Goal: Information Seeking & Learning: Check status

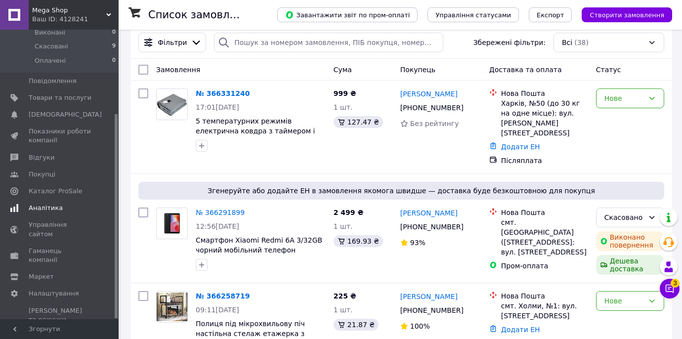
scroll to position [14, 0]
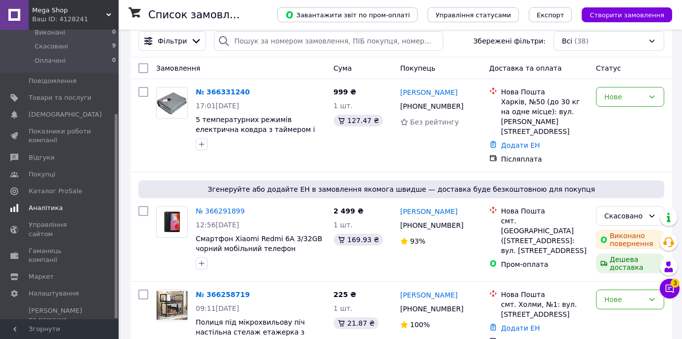
click at [61, 209] on span "Аналітика" at bounding box center [60, 208] width 63 height 9
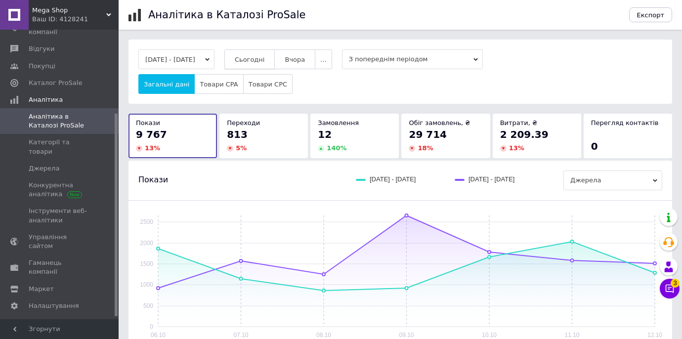
click at [265, 57] on span "Сьогодні" at bounding box center [250, 59] width 30 height 7
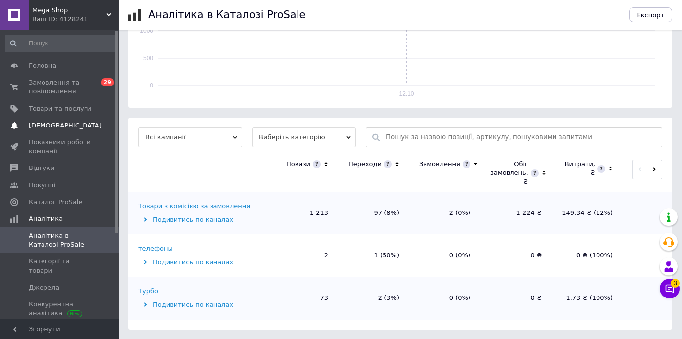
click at [77, 128] on span "[DEMOGRAPHIC_DATA]" at bounding box center [60, 125] width 63 height 9
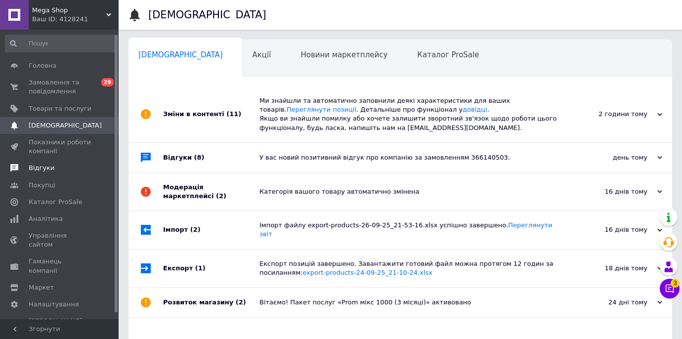
scroll to position [10, 0]
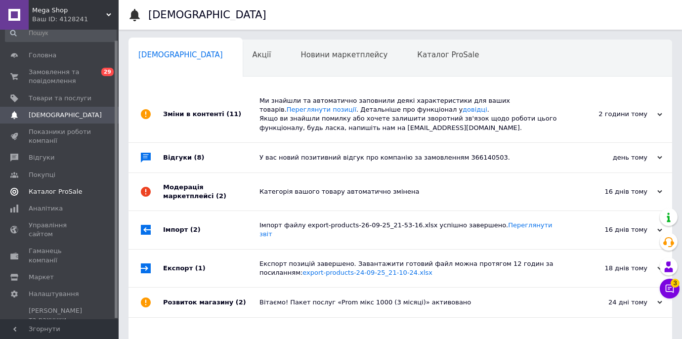
click at [73, 191] on span "Каталог ProSale" at bounding box center [55, 191] width 53 height 9
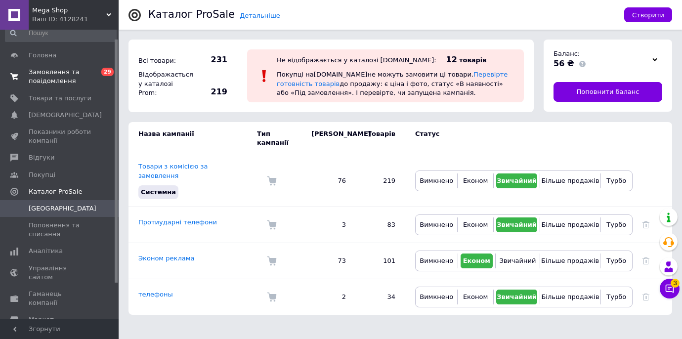
click at [67, 77] on span "Замовлення та повідомлення" at bounding box center [60, 77] width 63 height 18
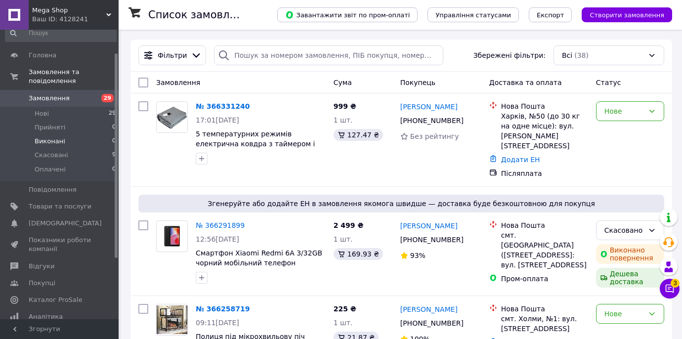
scroll to position [86, 0]
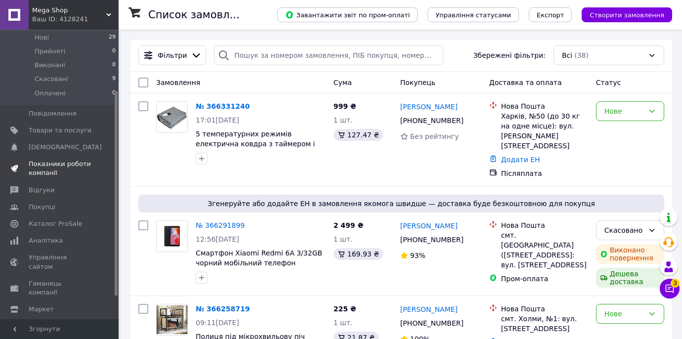
click at [56, 167] on span "Показники роботи компанії" at bounding box center [60, 169] width 63 height 18
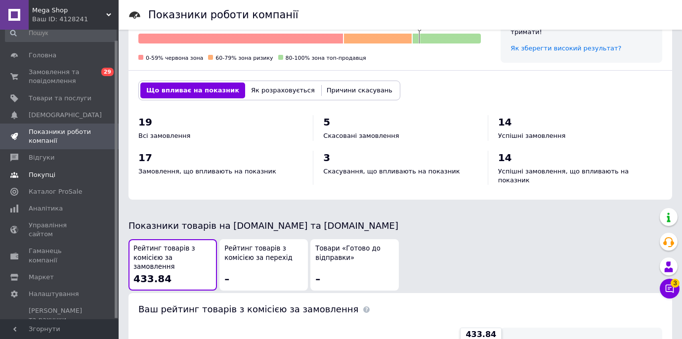
scroll to position [354, 0]
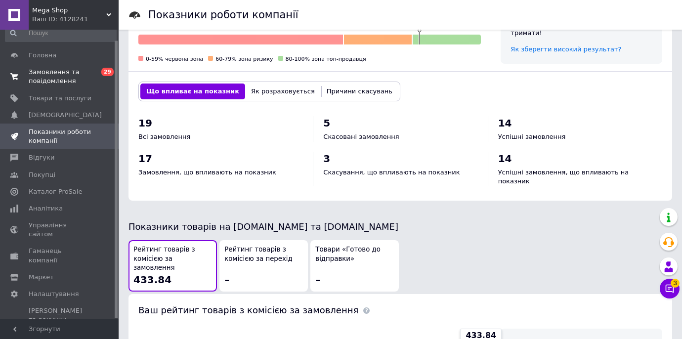
click at [79, 88] on link "Замовлення та повідомлення 0 29" at bounding box center [61, 77] width 122 height 26
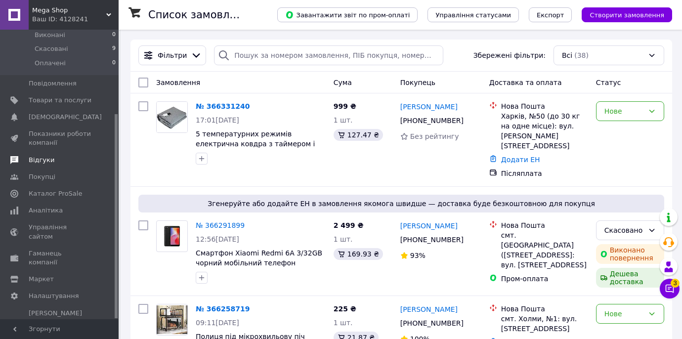
scroll to position [119, 0]
click at [53, 208] on span "Аналітика" at bounding box center [46, 208] width 34 height 9
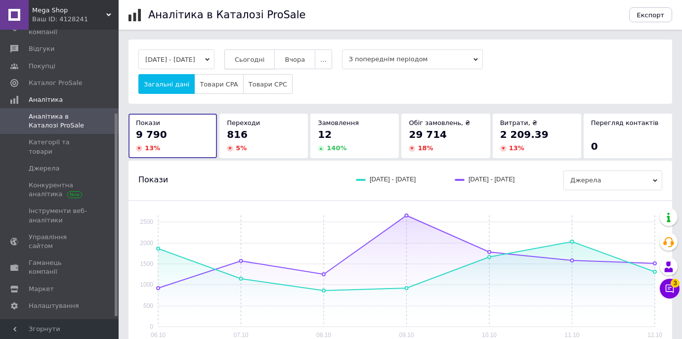
click at [265, 58] on span "Сьогодні" at bounding box center [250, 59] width 30 height 7
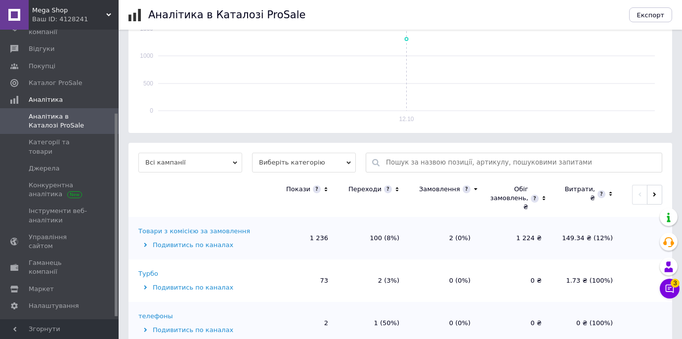
scroll to position [241, 0]
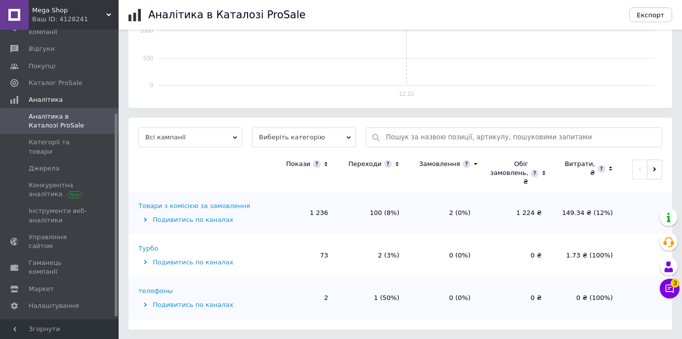
click at [175, 207] on div "Товари з комісією за замовлення" at bounding box center [194, 206] width 112 height 9
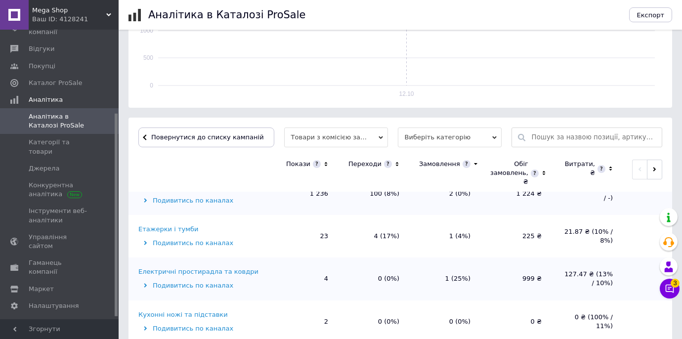
scroll to position [0, 0]
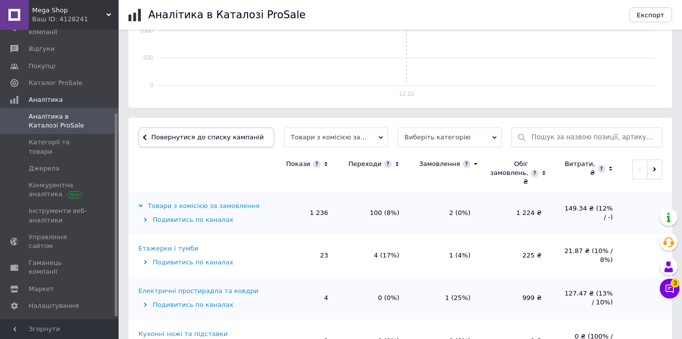
click at [145, 133] on button "Повернутися до списку кампаній" at bounding box center [206, 138] width 136 height 20
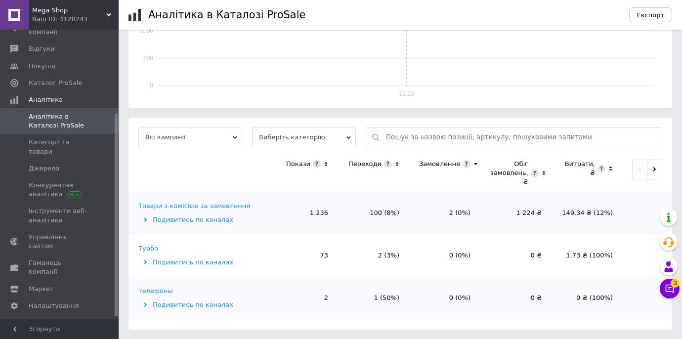
click at [167, 208] on div "Товари з комісією за замовлення" at bounding box center [194, 206] width 112 height 9
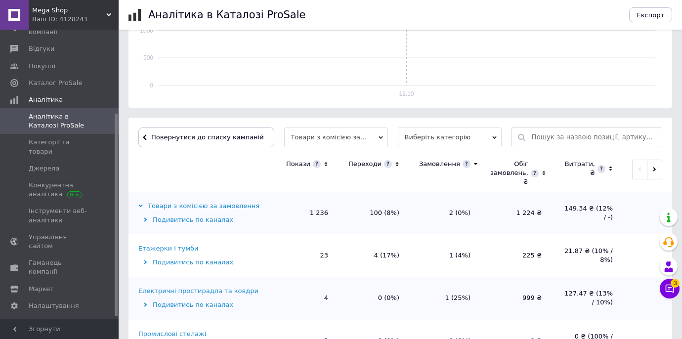
click at [394, 165] on icon at bounding box center [397, 164] width 6 height 8
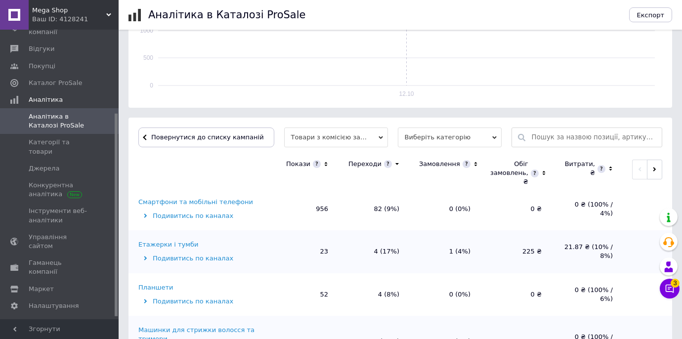
scroll to position [27, 0]
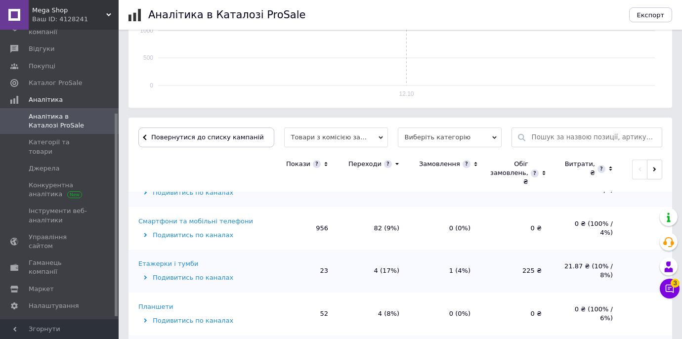
click at [221, 221] on div "Смартфони та мобільні телефони" at bounding box center [195, 221] width 115 height 9
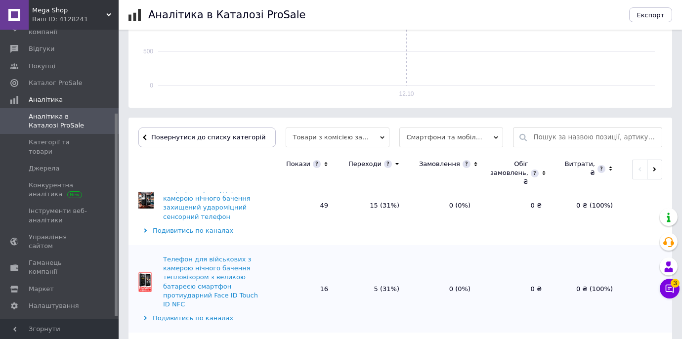
scroll to position [69, 0]
click at [209, 218] on div "Велика батарея 20800 mAh смартфон протиударний з камерою нічного бачення захище…" at bounding box center [213, 197] width 101 height 45
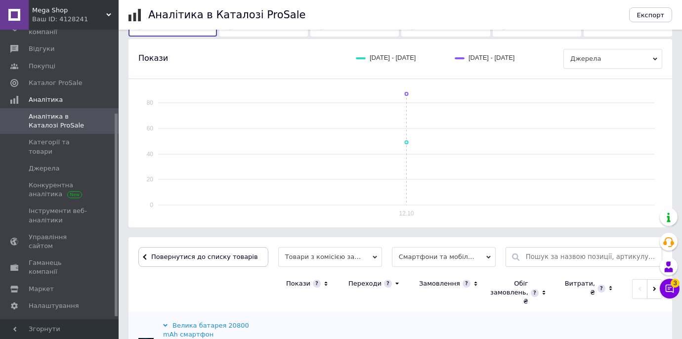
scroll to position [0, 0]
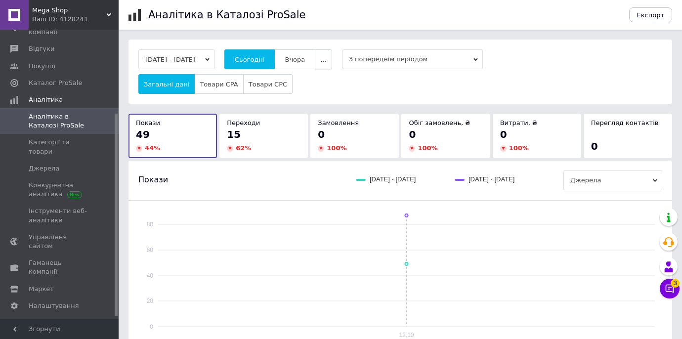
click at [326, 59] on span "..." at bounding box center [323, 59] width 6 height 7
click at [315, 81] on span "Місяць" at bounding box center [304, 78] width 23 height 7
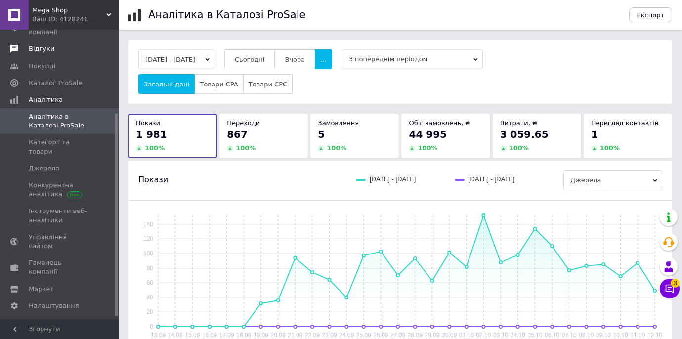
click at [63, 56] on link "Відгуки" at bounding box center [61, 49] width 122 height 17
